Goal: Navigation & Orientation: Find specific page/section

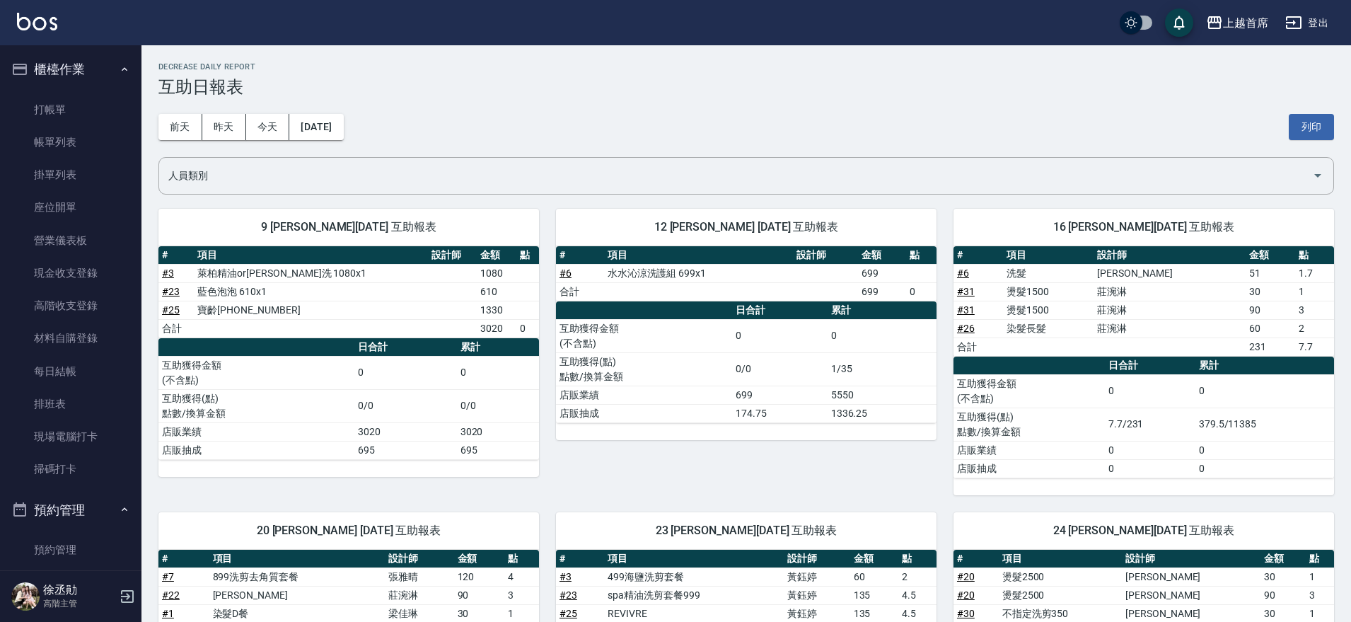
scroll to position [793, 0]
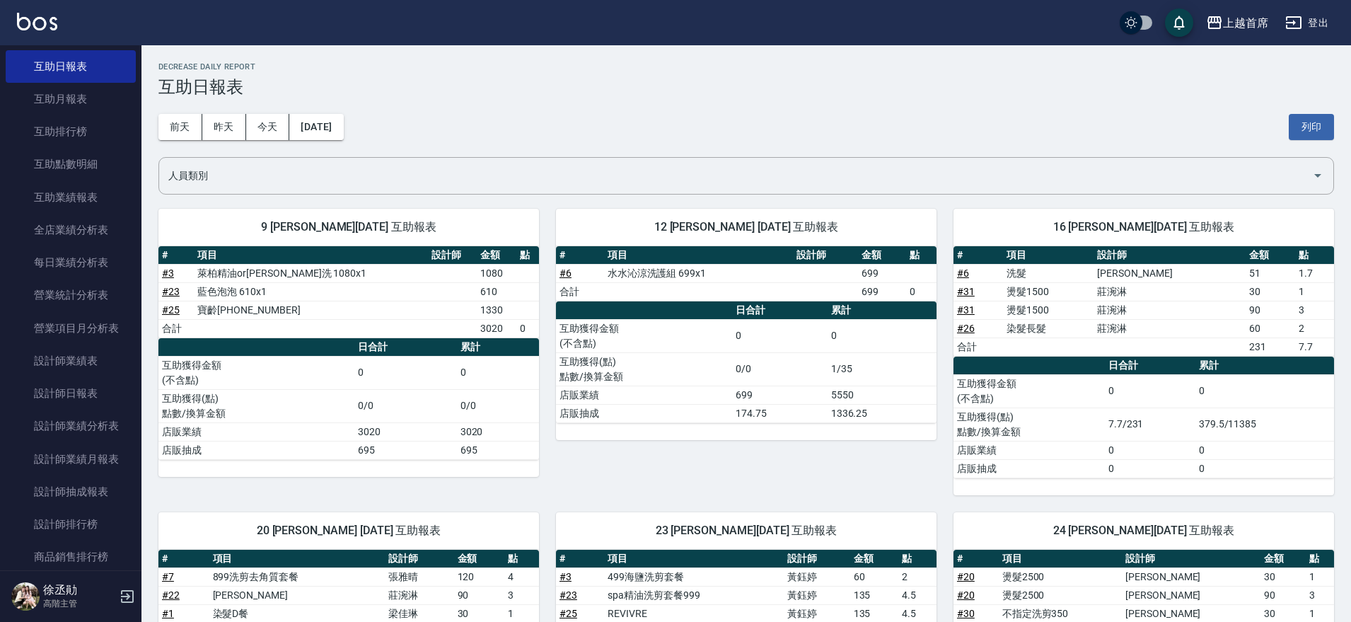
click at [680, 72] on div "Decrease Daily Report 互助日報表" at bounding box center [745, 79] width 1175 height 35
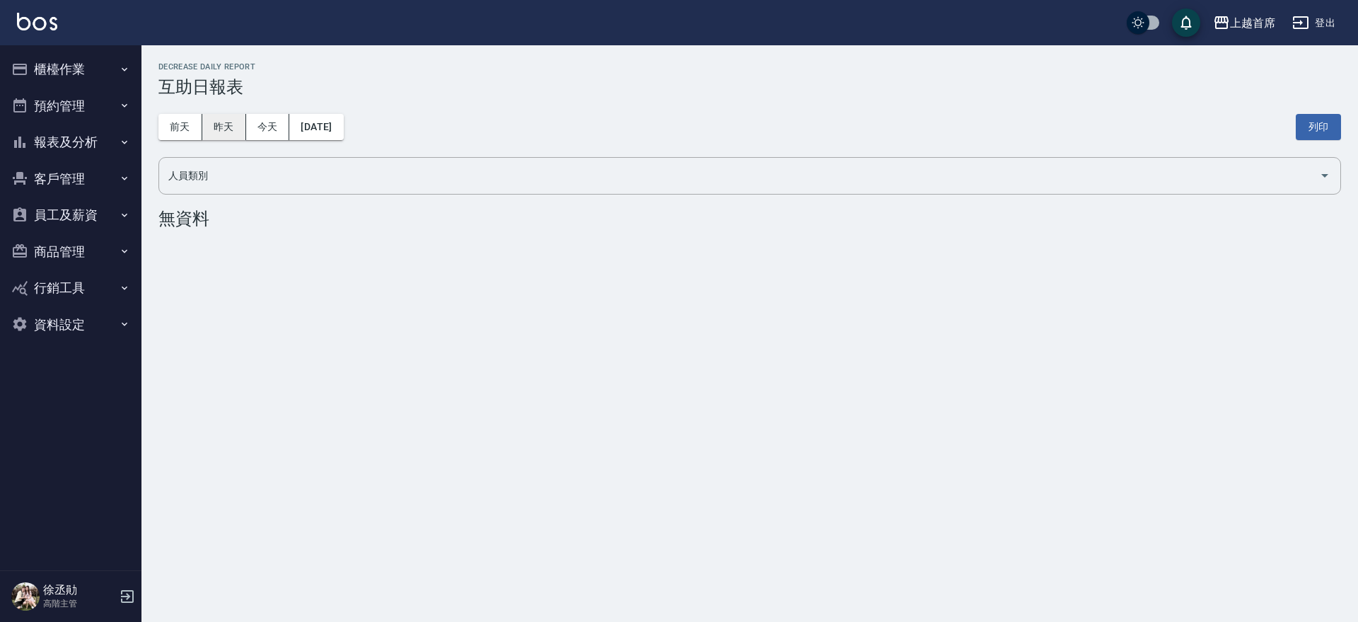
click at [238, 132] on button "昨天" at bounding box center [224, 127] width 44 height 26
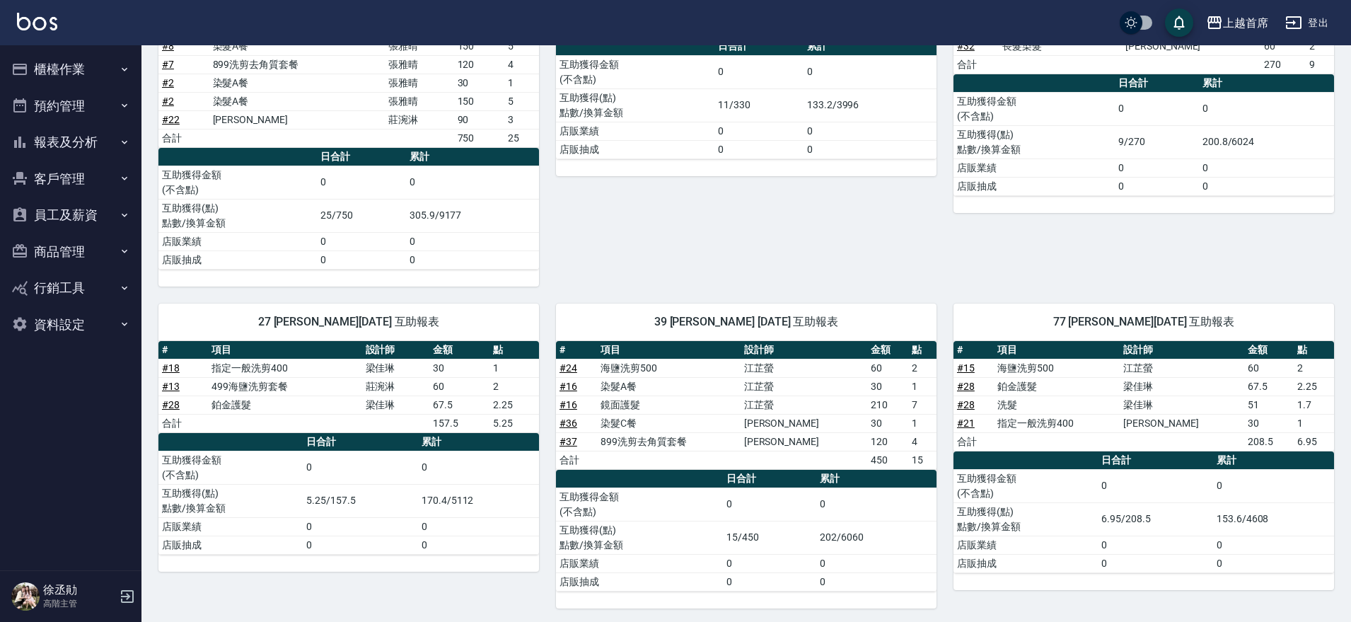
scroll to position [608, 0]
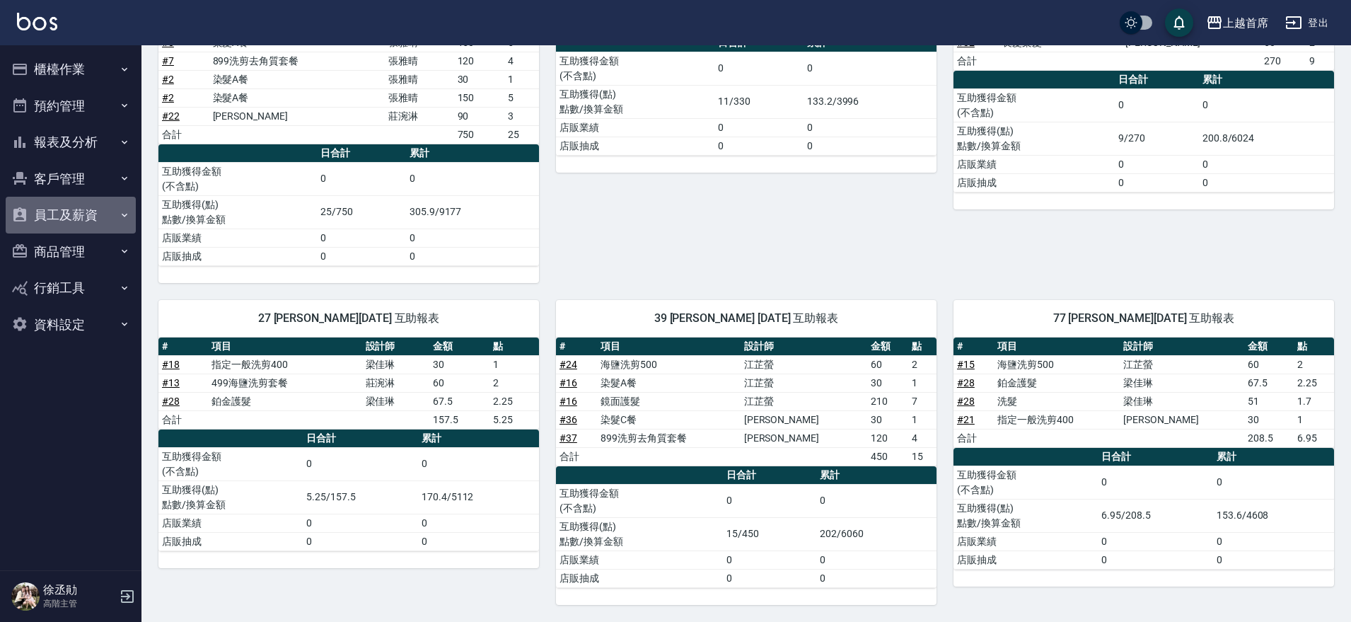
click at [99, 210] on button "員工及薪資" at bounding box center [71, 215] width 130 height 37
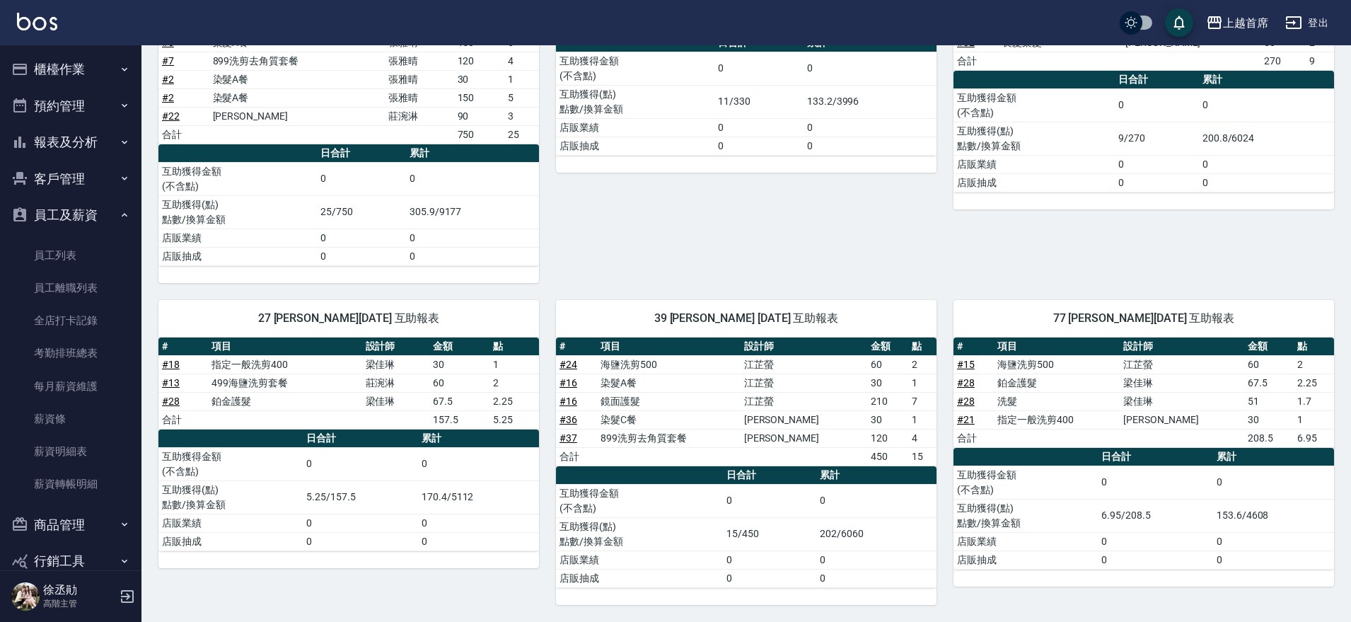
click at [106, 110] on button "預約管理" at bounding box center [71, 106] width 130 height 37
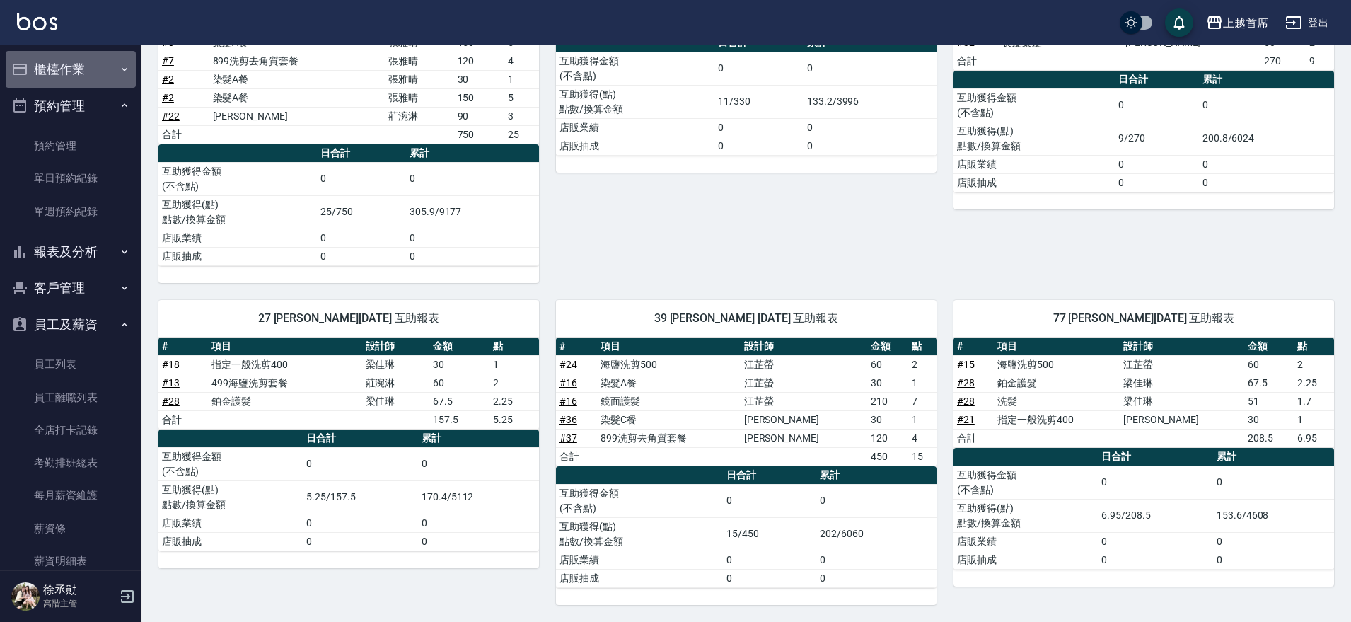
click at [110, 57] on button "櫃檯作業" at bounding box center [71, 69] width 130 height 37
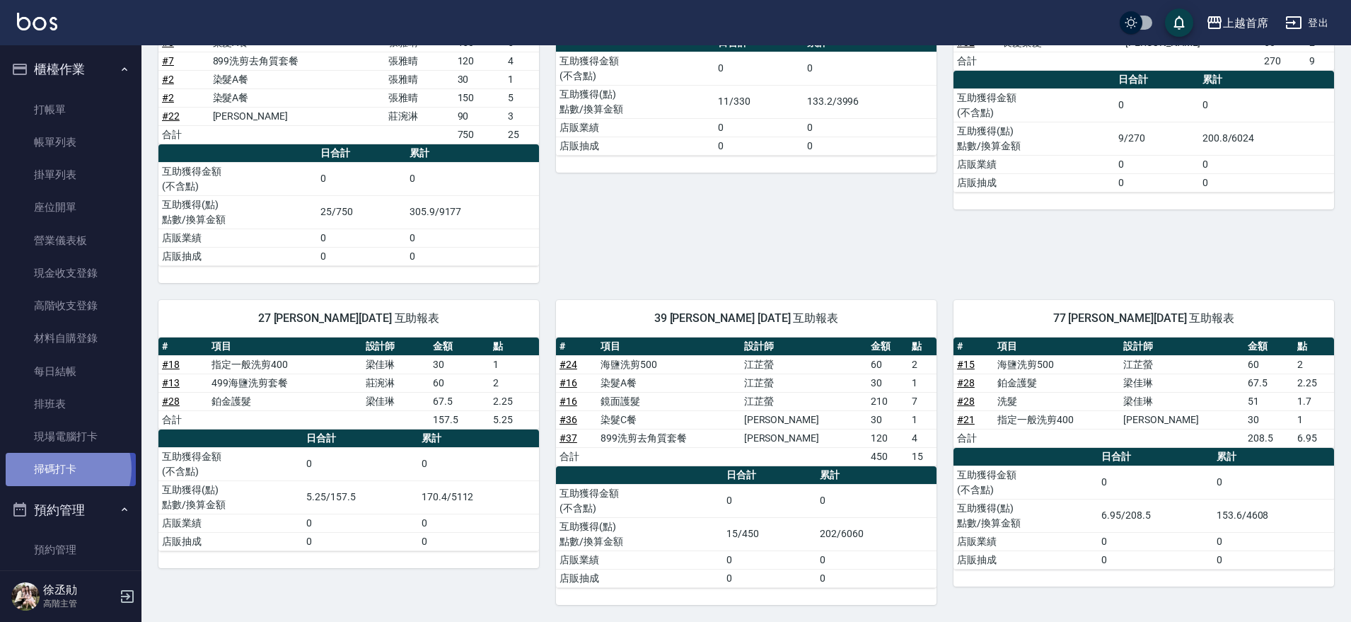
click at [65, 468] on link "掃碼打卡" at bounding box center [71, 469] width 130 height 33
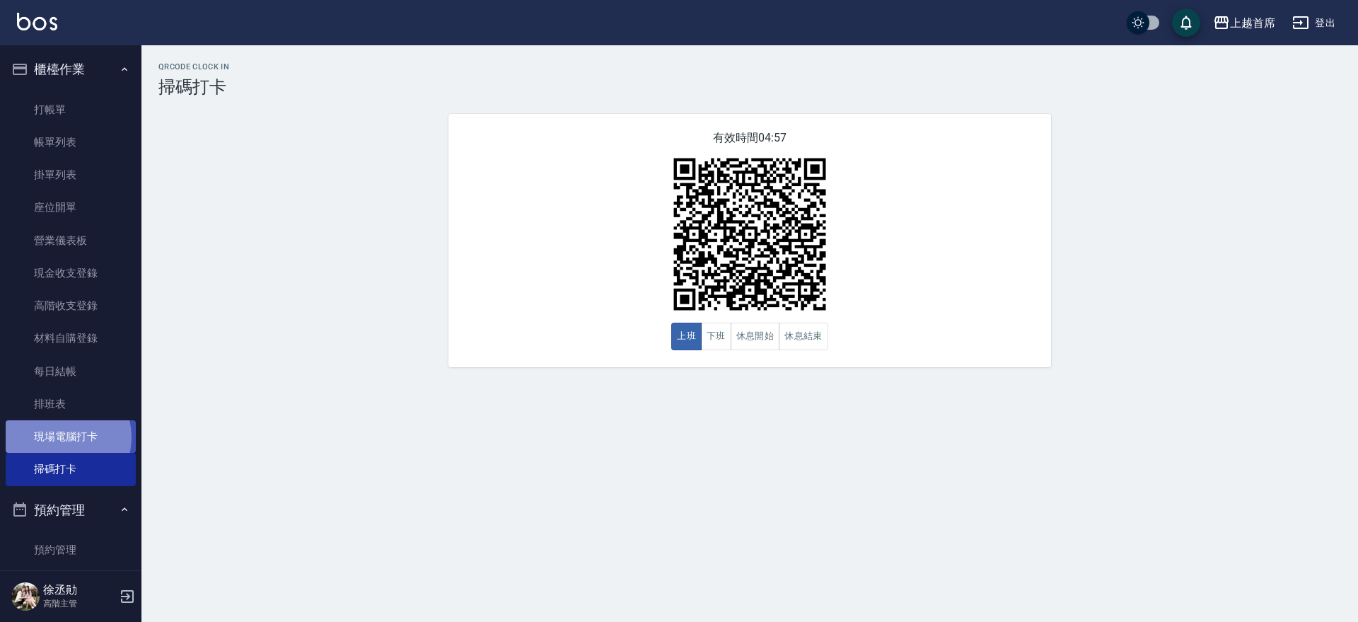
click at [59, 437] on link "現場電腦打卡" at bounding box center [71, 436] width 130 height 33
